Goal: Task Accomplishment & Management: Manage account settings

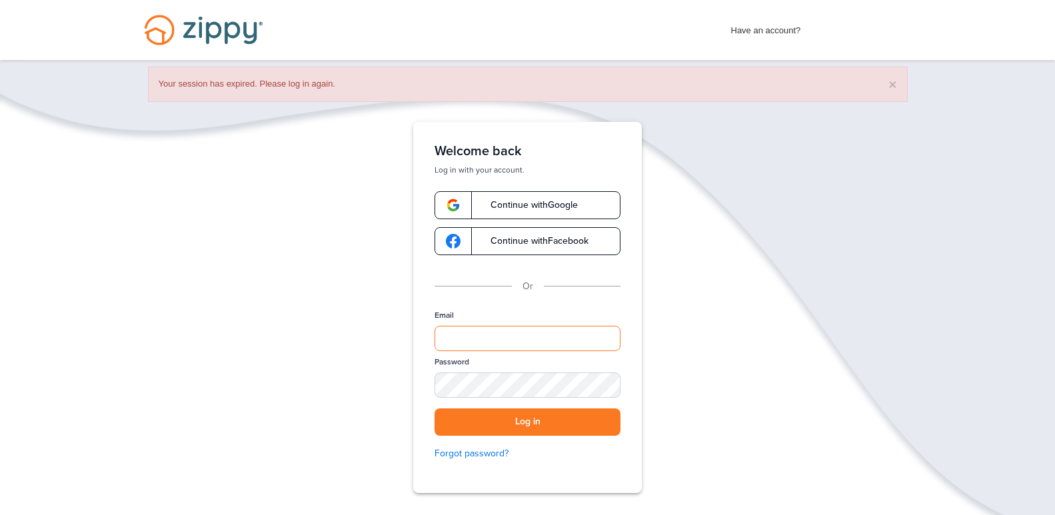
click at [521, 327] on input "Email" at bounding box center [528, 338] width 186 height 25
type input "**********"
click at [606, 387] on div "SHOW" at bounding box center [603, 386] width 29 height 13
click at [435, 409] on button "Log in" at bounding box center [528, 422] width 186 height 27
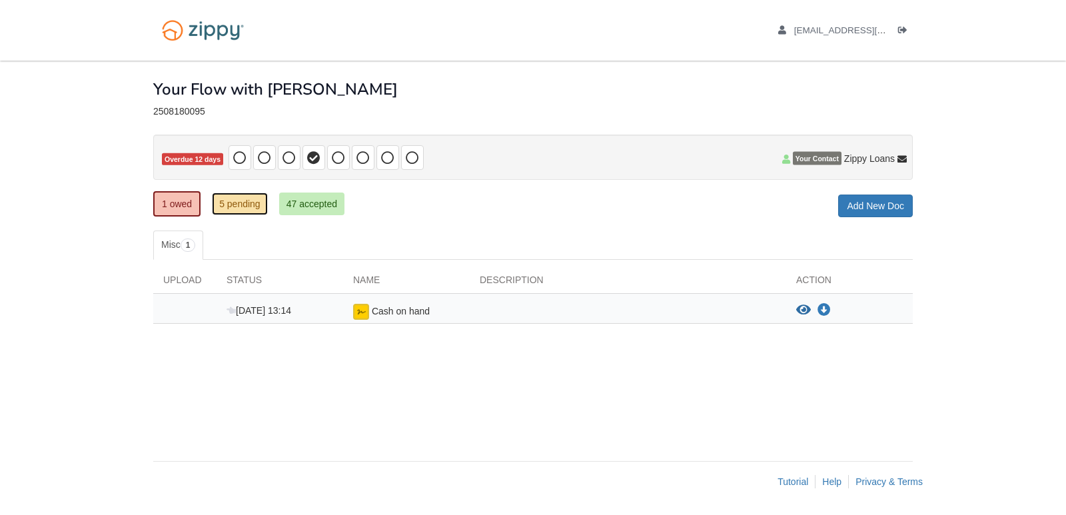
click at [233, 211] on link "5 pending" at bounding box center [240, 204] width 56 height 23
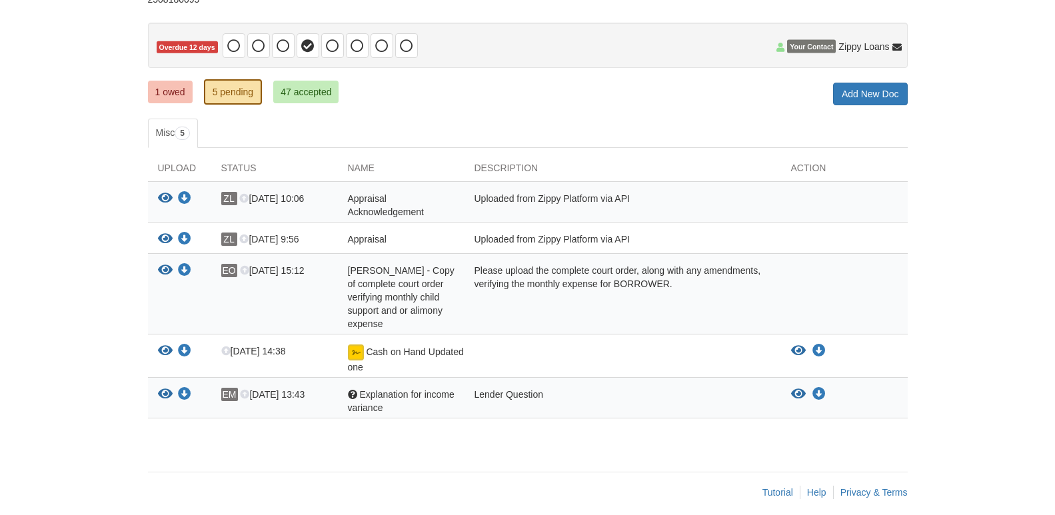
scroll to position [123, 0]
